Goal: Navigation & Orientation: Find specific page/section

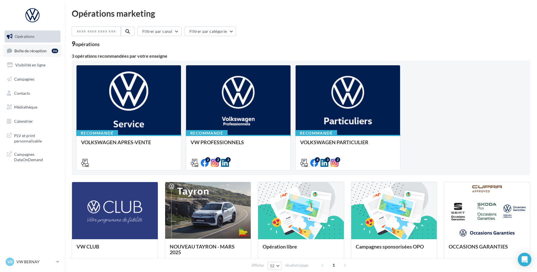
click at [30, 49] on span "Boîte de réception" at bounding box center [30, 50] width 32 height 5
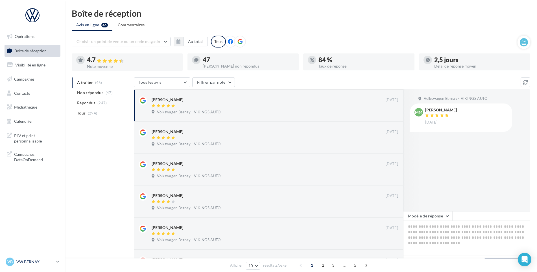
click at [38, 263] on p "VW BERNAY" at bounding box center [35, 262] width 38 height 6
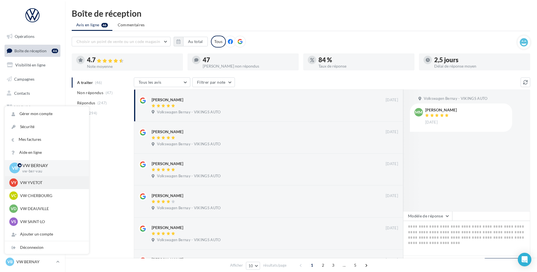
click at [43, 184] on p "VW YVETOT" at bounding box center [51, 183] width 62 height 6
